Goal: Use online tool/utility: Utilize a website feature to perform a specific function

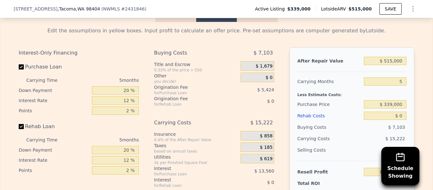
scroll to position [1046, 0]
click at [394, 60] on input "$ 515,000" at bounding box center [385, 60] width 42 height 8
type input "$ 51,000"
type input "-$ 313,730"
type input "$ 5,110,000"
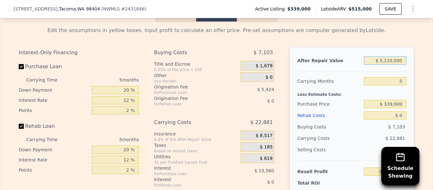
type input "$ 4,376,992"
type input "$ 5,110,000"
click at [401, 82] on input "5" at bounding box center [385, 81] width 42 height 8
type input "4"
type input "$ 4,381,569"
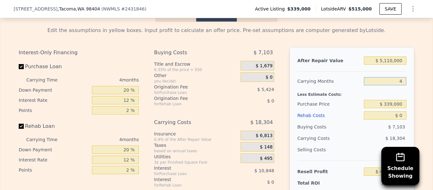
type input "4"
click at [394, 105] on input "$ 339,000" at bounding box center [385, 104] width 42 height 8
type input "$ 340,000"
click at [402, 116] on input "$ 0" at bounding box center [385, 115] width 42 height 8
type input "$ 4,380,518"
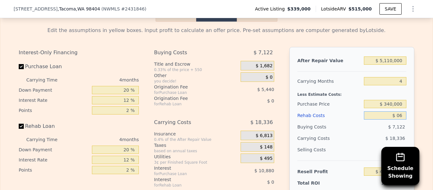
type input "$ 067"
type input "$ 4,380,446"
type input "$ 0"
type input "$ 4,380,518"
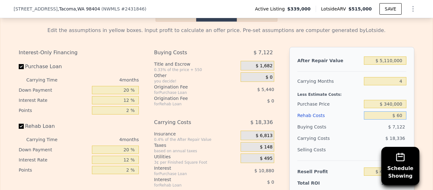
type input "$ 670"
type input "$ 4,379,817"
type input "$ 6,700"
type input "$ 4,373,495"
type input "$ 67,000"
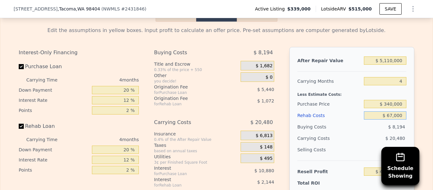
type input "$ 4,310,302"
type input "$ 67,000"
click at [130, 90] on input "20 %" at bounding box center [115, 90] width 47 height 8
type input "2 %"
type input "$ 4,306,630"
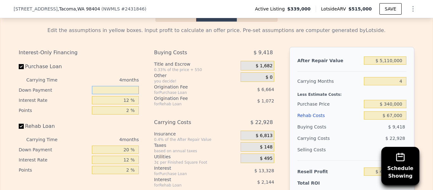
type input "5 %"
type input "$ 4,307,242"
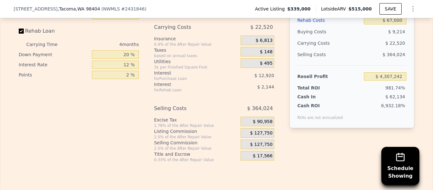
scroll to position [1142, 0]
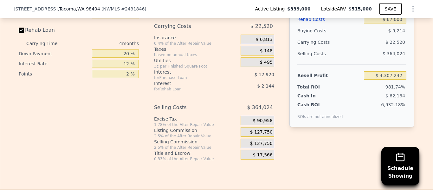
type input "5 %"
click at [248, 131] on div "$ 127,750" at bounding box center [257, 132] width 34 height 10
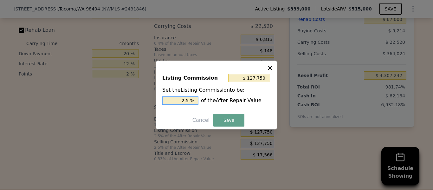
click at [195, 99] on input "2.5 %" at bounding box center [180, 100] width 36 height 8
click at [269, 67] on icon at bounding box center [270, 68] width 6 height 6
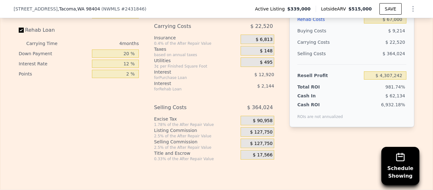
click at [248, 143] on div "$ 127,750" at bounding box center [257, 143] width 34 height 10
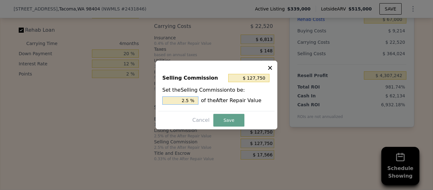
click at [190, 98] on input "2.5 %" at bounding box center [180, 100] width 36 height 8
type input "$ 102,200"
type input "2 %"
type input "$ 51,100"
type input "1 %"
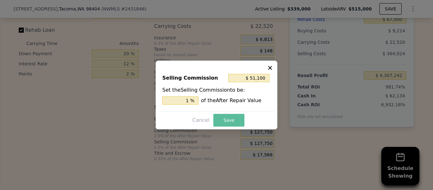
click at [225, 124] on button "Save" at bounding box center [228, 120] width 31 height 13
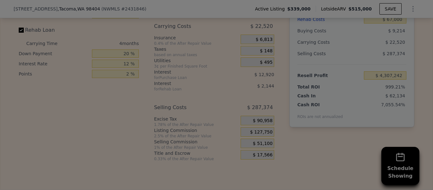
type input "$ 4,383,892"
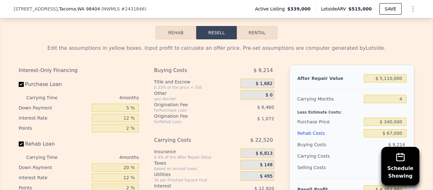
scroll to position [1030, 0]
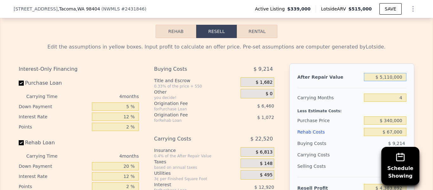
click at [403, 75] on input "$ 5,110,000" at bounding box center [385, 77] width 42 height 8
type input "$ 511,000"
type input "$ 49,165"
click at [392, 76] on input "$ 511,000" at bounding box center [385, 77] width 42 height 8
type input "$ 510,000"
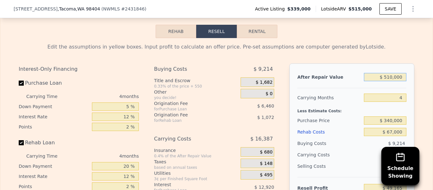
type input "$ 48,223"
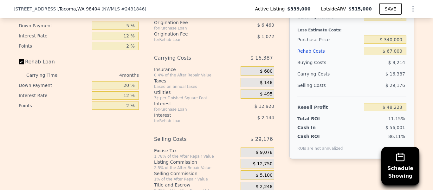
scroll to position [1113, 0]
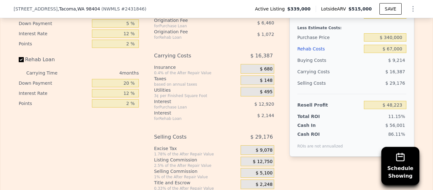
type input "$ 510,000"
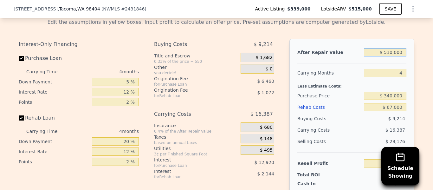
scroll to position [1056, 0]
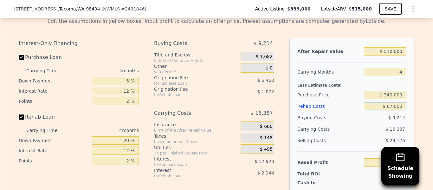
click at [392, 105] on input "$ 67,000" at bounding box center [385, 106] width 42 height 8
type input "$ 000"
type input "$ 118,439"
type input "$ 70,000"
type input "$ 45,079"
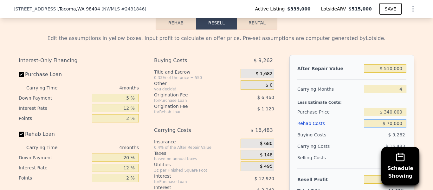
scroll to position [1030, 0]
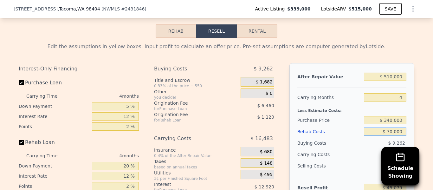
type input "$ 70,000"
